Goal: Use online tool/utility: Utilize a website feature to perform a specific function

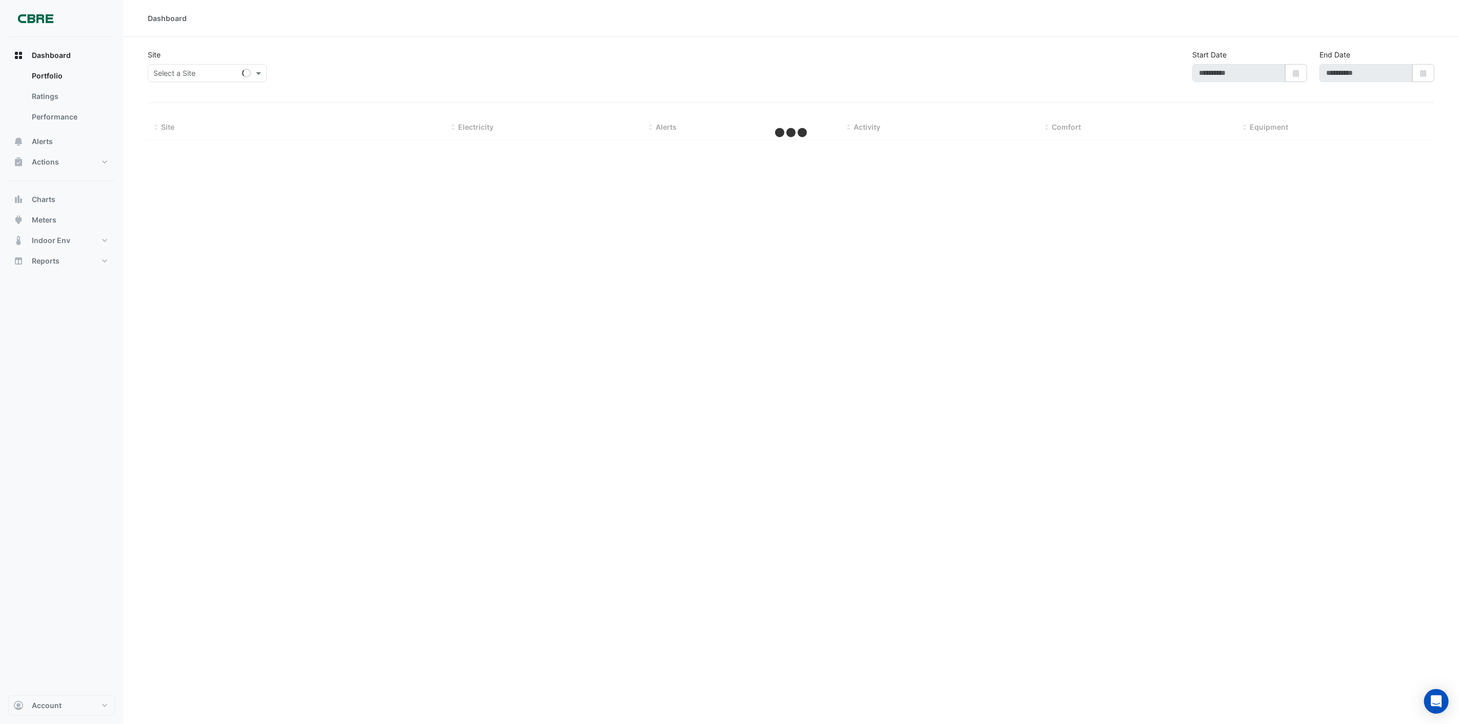
type input "**********"
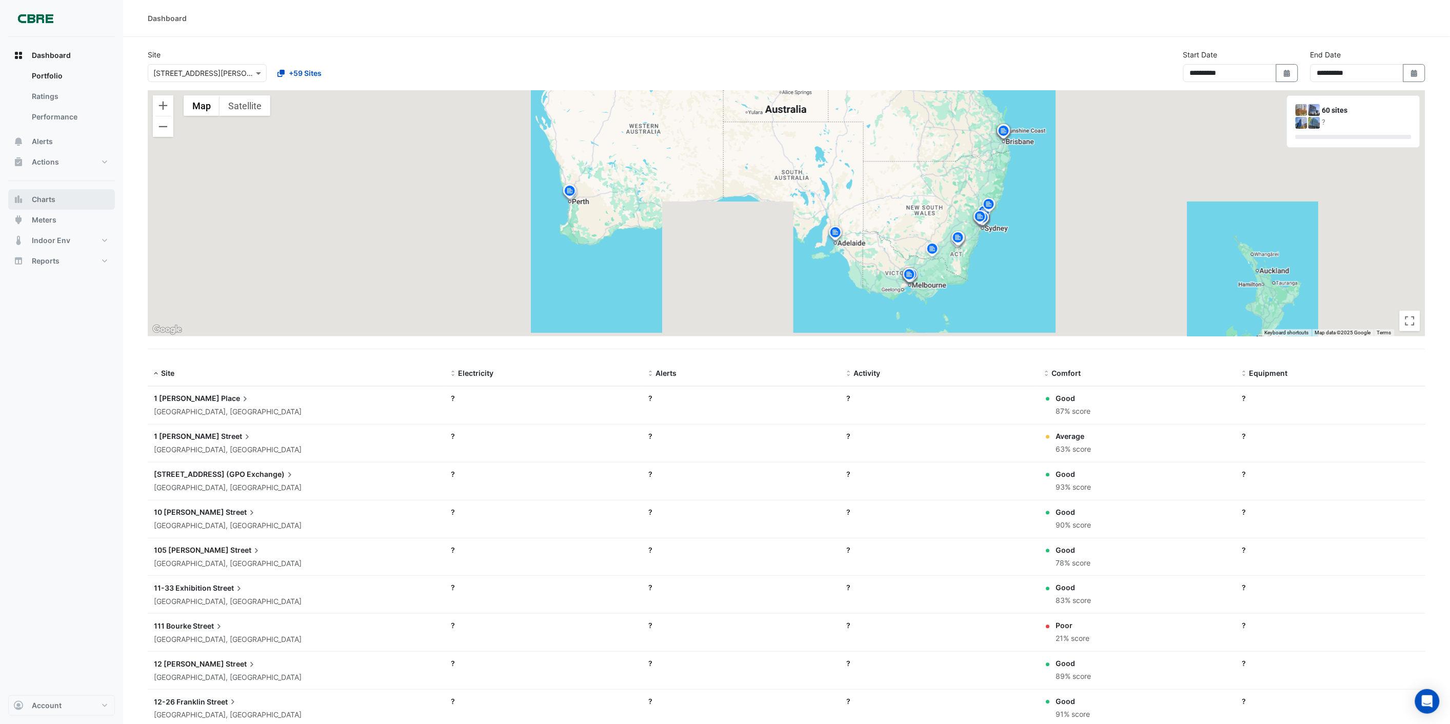
click at [47, 193] on button "Charts" at bounding box center [61, 199] width 107 height 21
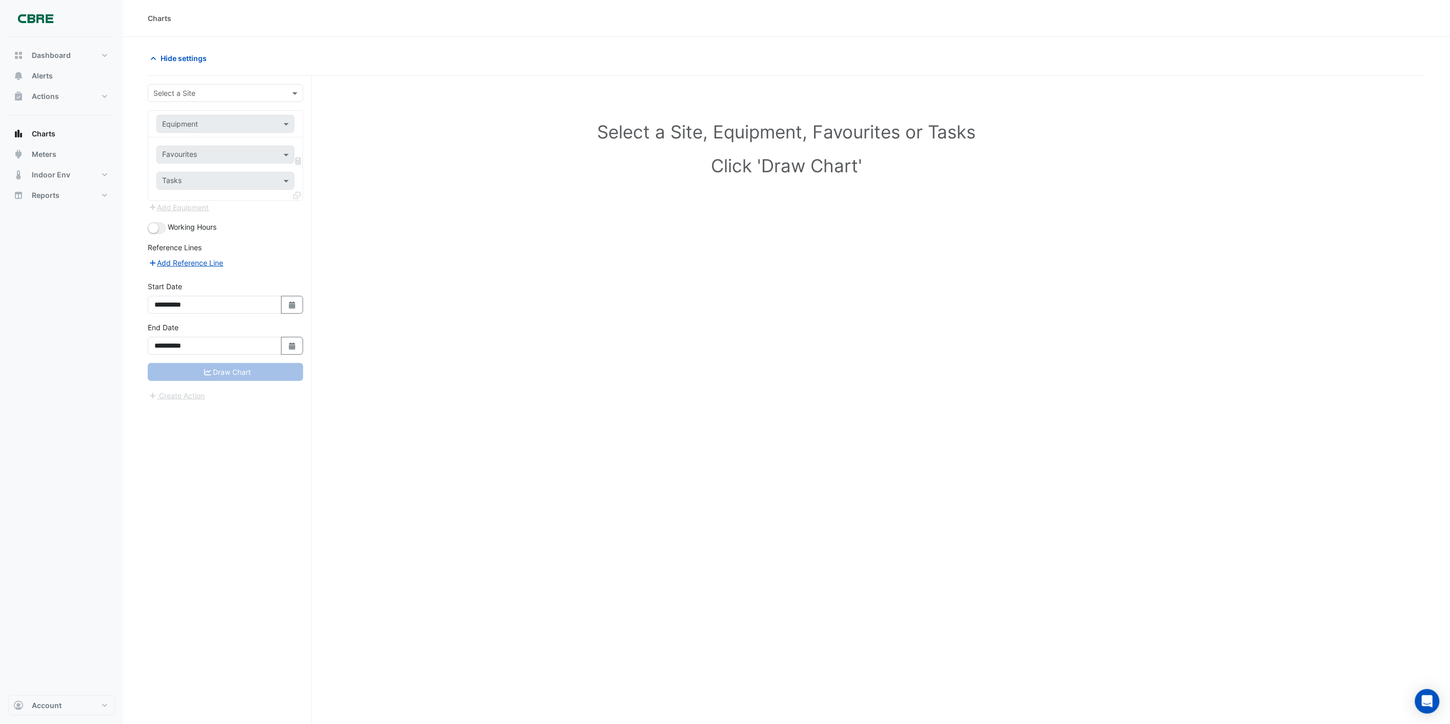
click at [204, 101] on div "Select a Site" at bounding box center [225, 93] width 155 height 18
type input "***"
click at [203, 112] on span "[STREET_ADDRESS][PERSON_NAME]" at bounding box center [218, 115] width 125 height 9
click at [193, 122] on input "text" at bounding box center [215, 124] width 106 height 11
click at [480, 185] on div "Select a Site, Equipment, Favourites or Tasks Click 'Draw Chart'" at bounding box center [787, 150] width 1266 height 125
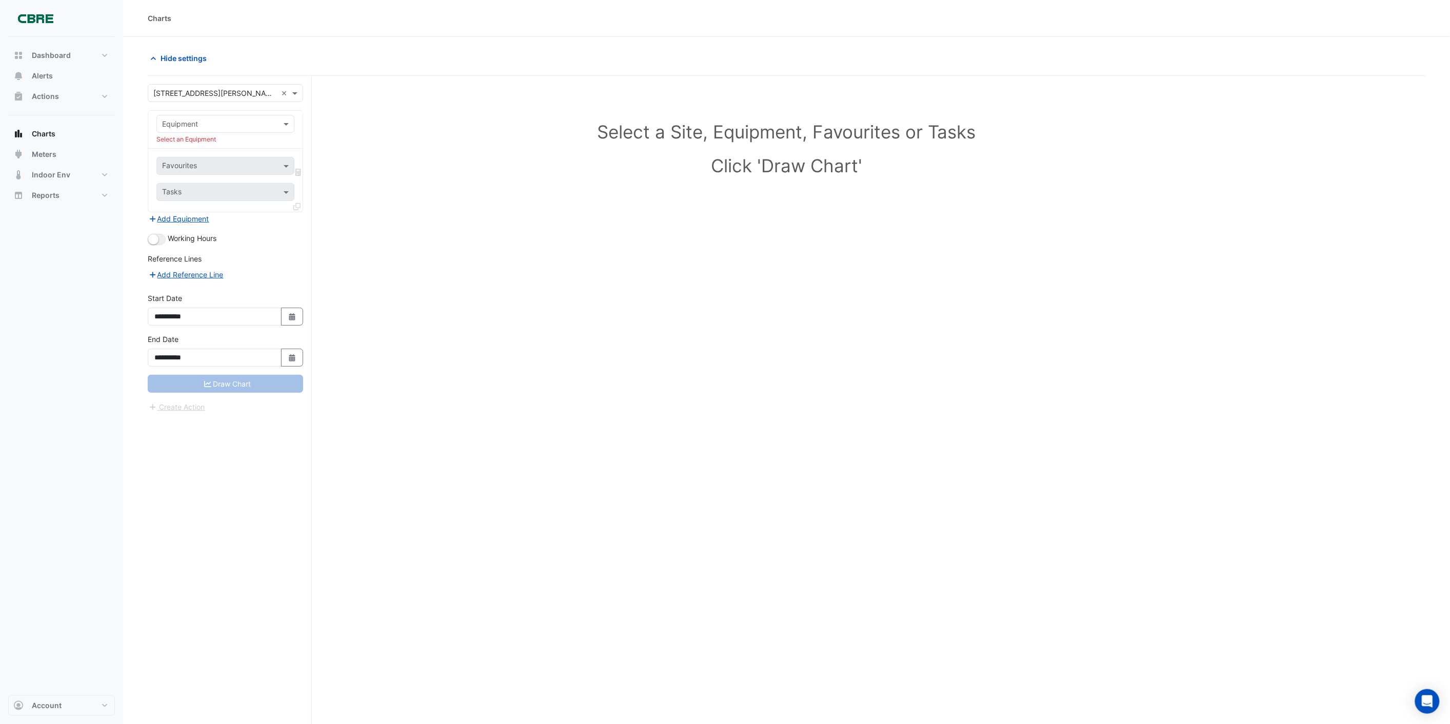
click at [184, 124] on input "text" at bounding box center [215, 124] width 106 height 11
type input "*"
click at [493, 196] on div "Select a Site, Equipment, Favourites or Tasks Click 'Draw Chart'" at bounding box center [787, 150] width 1266 height 125
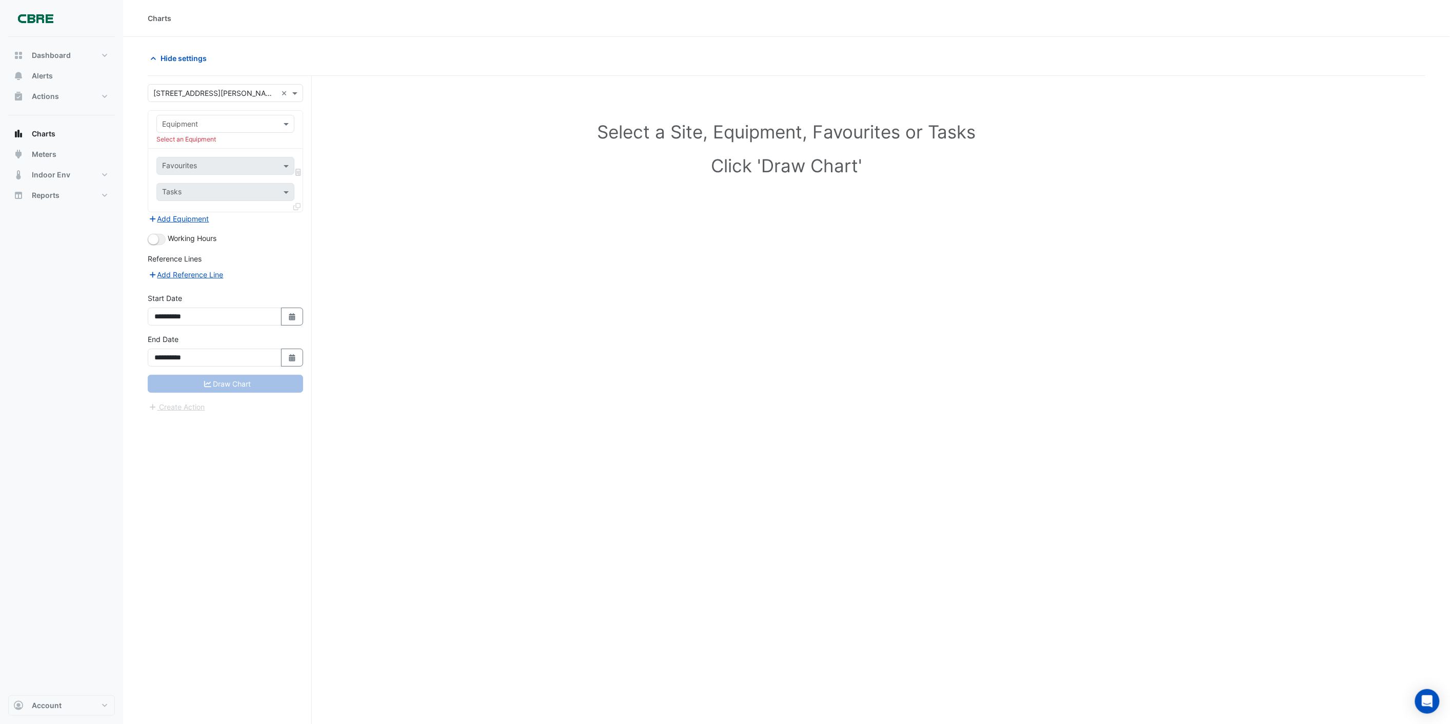
click at [527, 156] on h1 "Click 'Draw Chart'" at bounding box center [786, 166] width 1233 height 22
